Goal: Find specific page/section: Find specific page/section

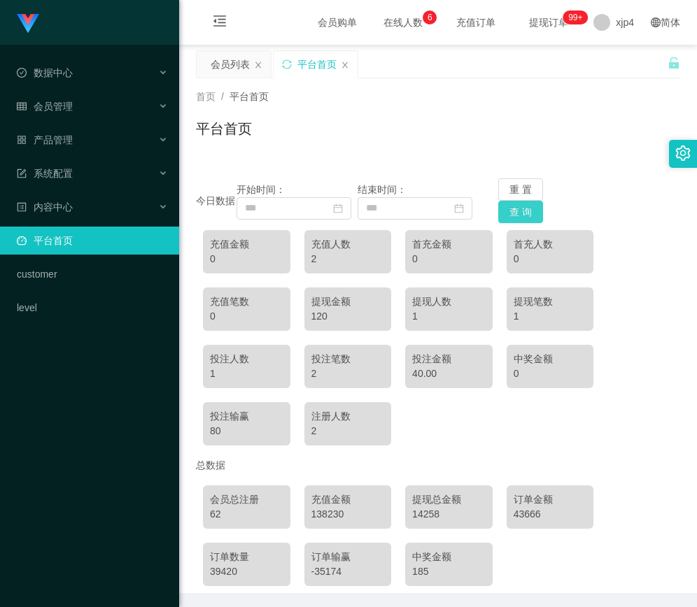
click at [513, 211] on button "查 询" at bounding box center [520, 212] width 45 height 22
click at [53, 60] on div "数据中心" at bounding box center [89, 73] width 179 height 28
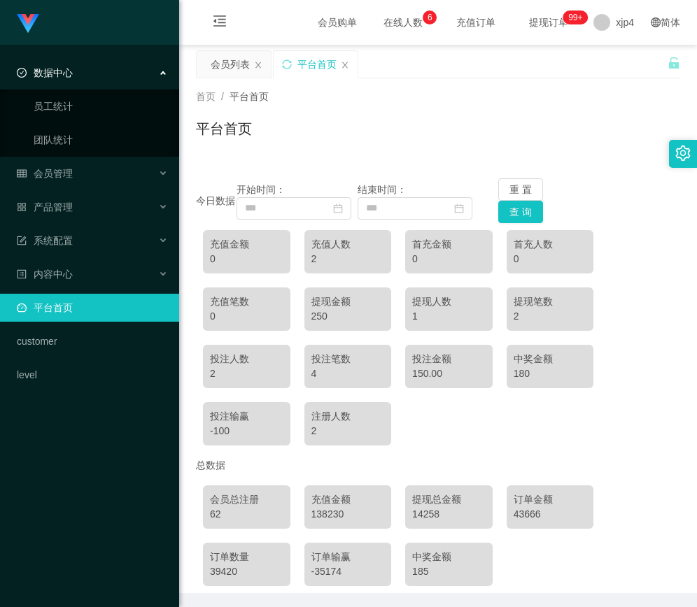
click at [94, 309] on link "平台首页" at bounding box center [92, 308] width 151 height 28
click at [147, 77] on div "数据中心" at bounding box center [89, 73] width 179 height 28
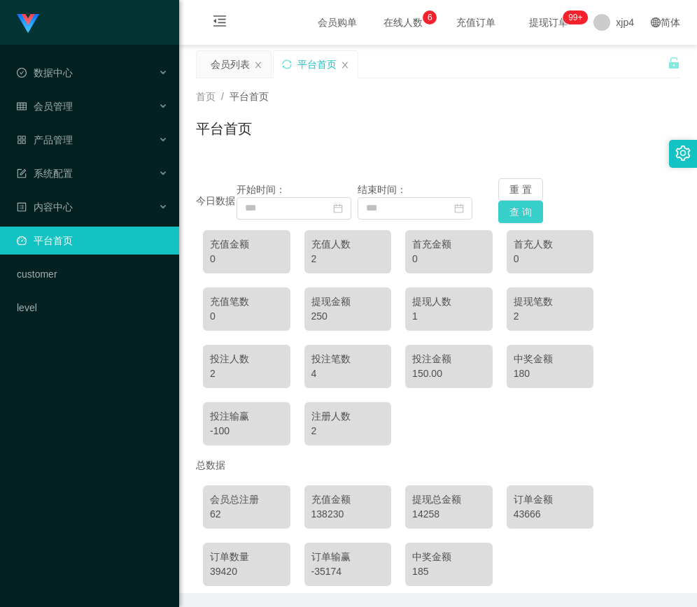
drag, startPoint x: 489, startPoint y: 218, endPoint x: 502, endPoint y: 213, distance: 14.2
click at [502, 213] on div "今日数据 开始时间： 结束时间： 重 置 查 询" at bounding box center [438, 200] width 484 height 45
click at [504, 213] on button "查 询" at bounding box center [520, 212] width 45 height 22
click at [334, 209] on input at bounding box center [294, 208] width 115 height 22
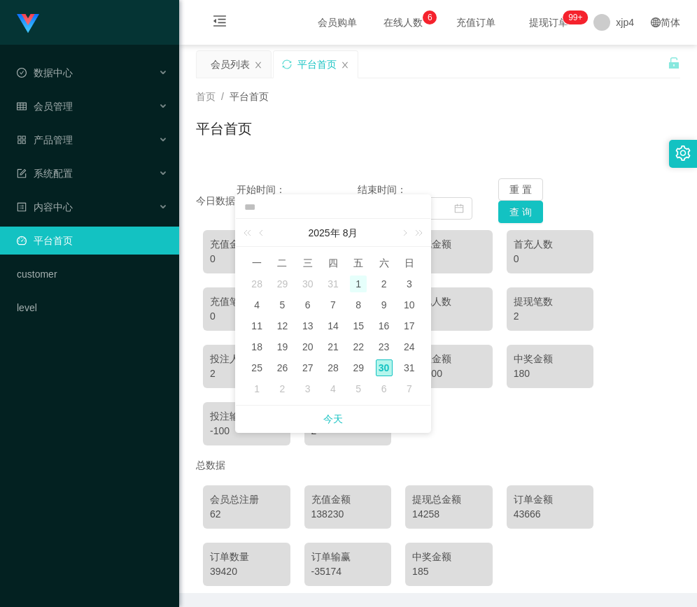
click at [362, 283] on div "1" at bounding box center [358, 284] width 17 height 17
type input "**********"
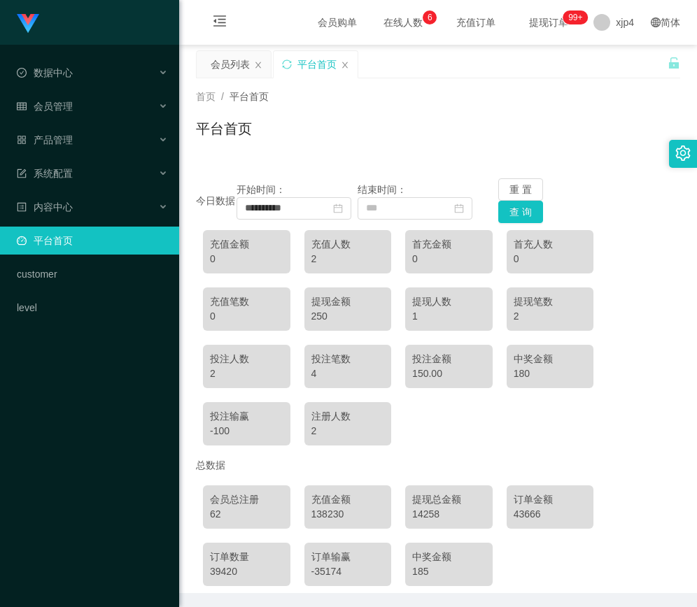
click at [564, 169] on div "**********" at bounding box center [438, 378] width 484 height 432
click at [511, 223] on div "充值金额 0 充值人数 2 首充金额 0 首充人数 0 充值笔数 0 提现金额 250 提现人数 1 提现笔数 2 投注人数 2 投注笔数 4 投注金额 15…" at bounding box center [438, 338] width 484 height 230
click at [521, 208] on button "查 询" at bounding box center [520, 212] width 45 height 22
click at [344, 162] on div "**********" at bounding box center [438, 378] width 484 height 432
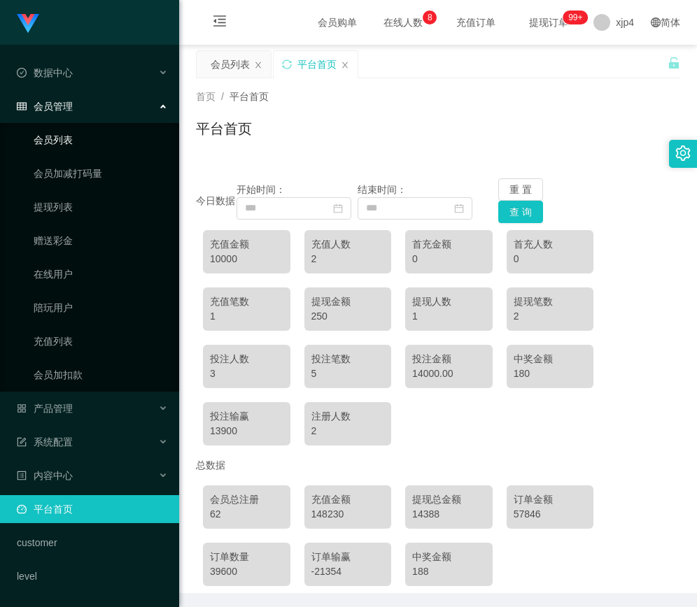
click at [94, 136] on link "会员列表" at bounding box center [101, 140] width 134 height 28
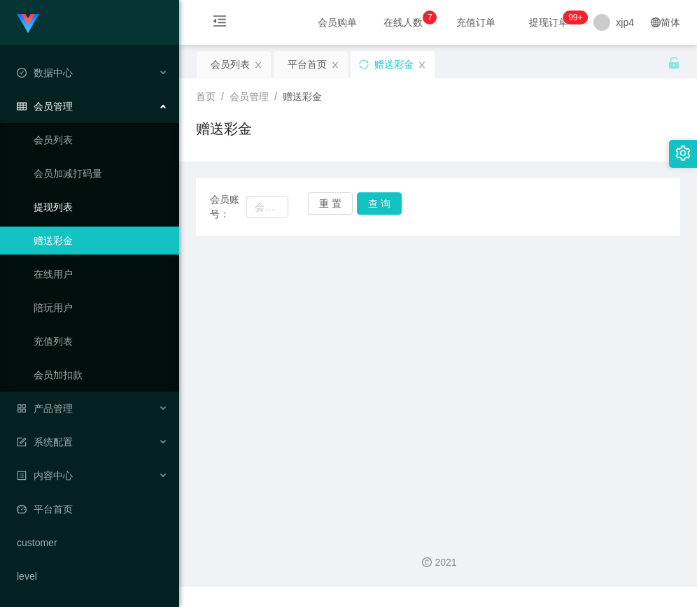
click at [50, 194] on link "提现列表" at bounding box center [101, 207] width 134 height 28
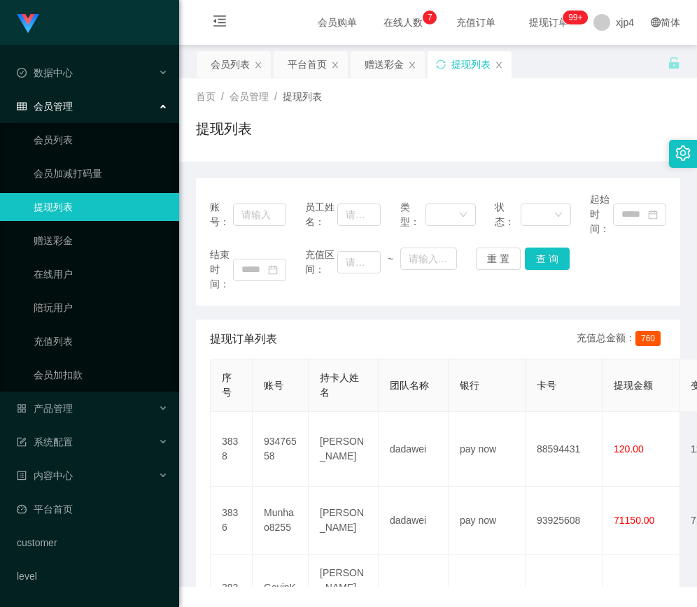
click at [50, 204] on link "提现列表" at bounding box center [101, 207] width 134 height 28
